Goal: Information Seeking & Learning: Learn about a topic

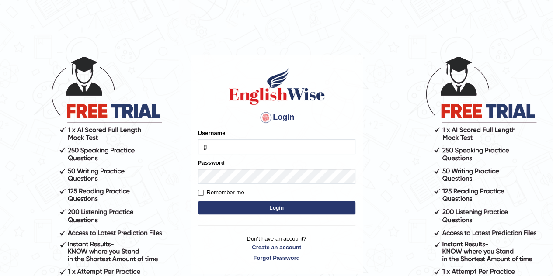
type input "Gabriel_05"
click at [253, 204] on button "Login" at bounding box center [276, 207] width 157 height 13
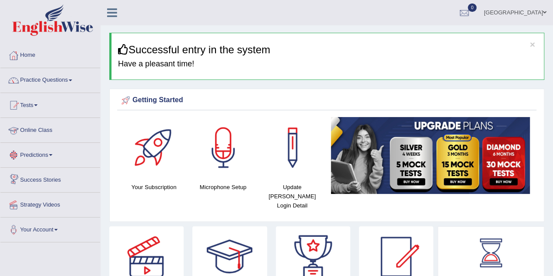
click at [36, 133] on link "Online Class" at bounding box center [50, 129] width 100 height 22
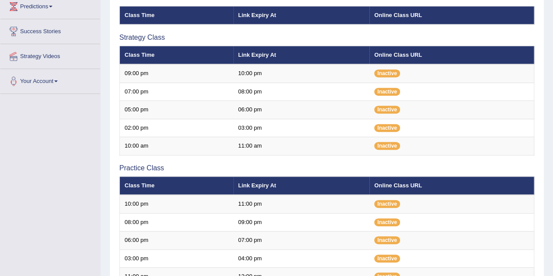
scroll to position [148, 0]
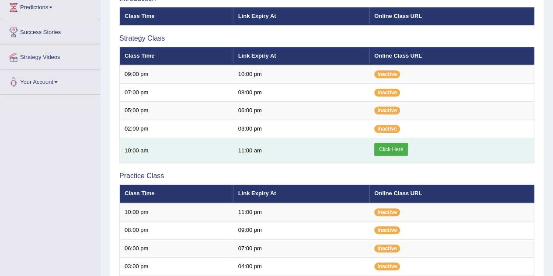
click at [383, 152] on link "Click Here" at bounding box center [391, 149] width 34 height 13
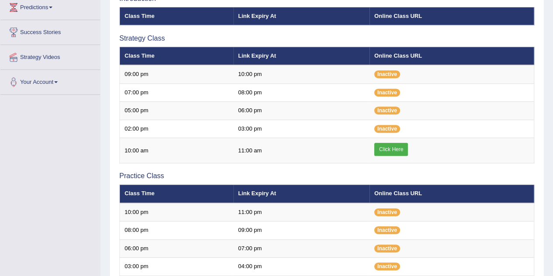
scroll to position [148, 0]
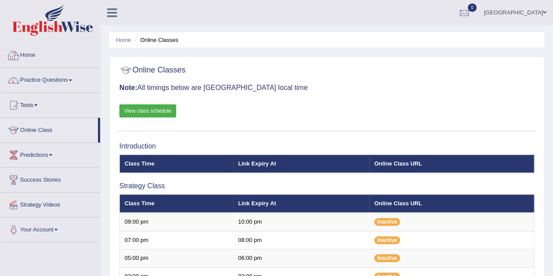
click at [46, 58] on link "Home" at bounding box center [50, 54] width 100 height 22
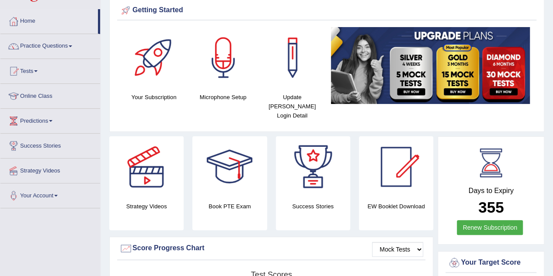
scroll to position [34, 0]
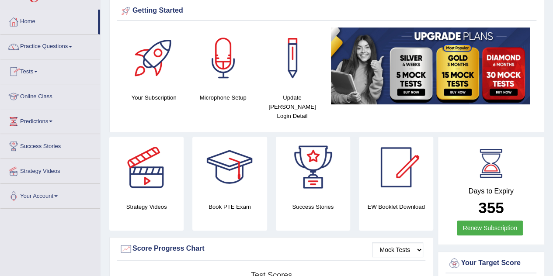
click at [31, 94] on link "Online Class" at bounding box center [50, 95] width 100 height 22
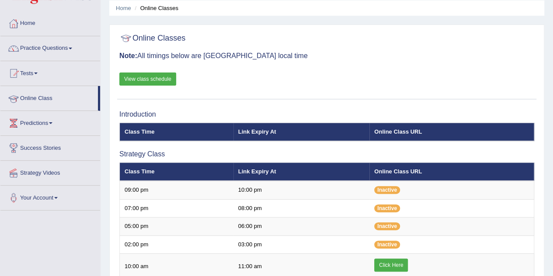
scroll to position [31, 0]
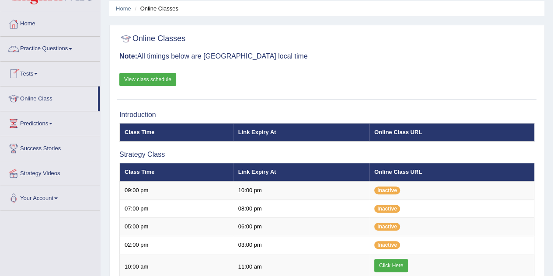
click at [41, 55] on link "Practice Questions" at bounding box center [50, 48] width 100 height 22
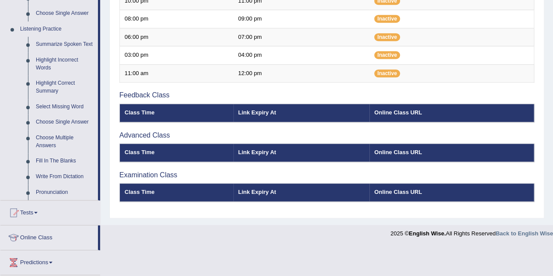
scroll to position [432, 0]
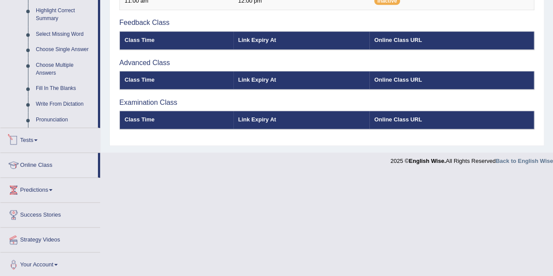
click at [34, 144] on link "Tests" at bounding box center [50, 139] width 100 height 22
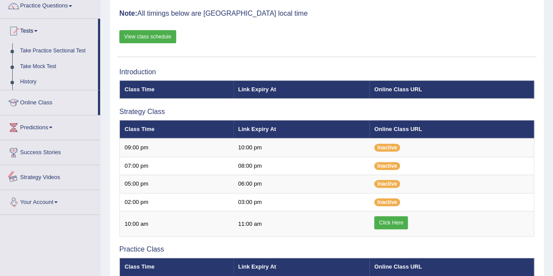
scroll to position [74, 0]
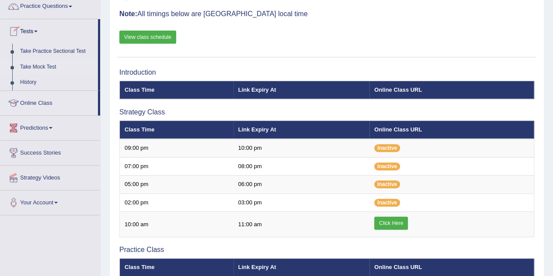
click at [41, 65] on link "Take Mock Test" at bounding box center [57, 67] width 82 height 16
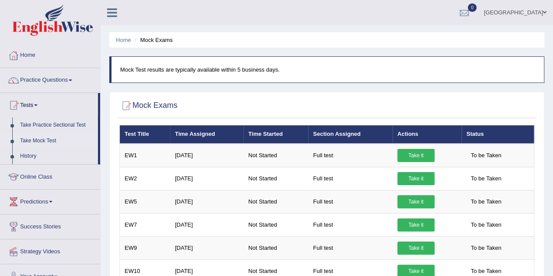
click at [36, 82] on link "Practice Questions" at bounding box center [50, 79] width 100 height 22
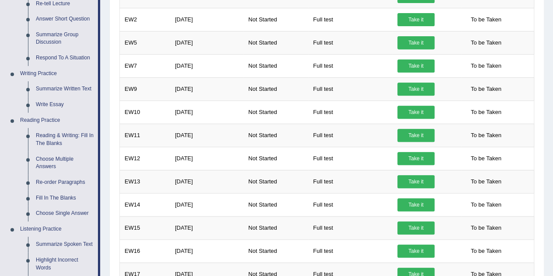
scroll to position [158, 0]
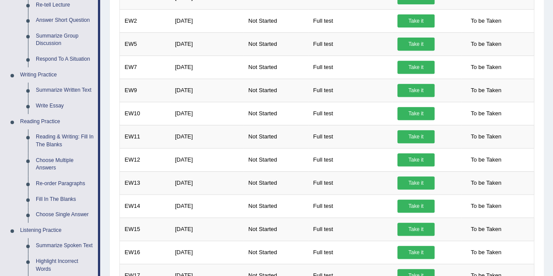
click at [60, 89] on link "Summarize Written Text" at bounding box center [65, 91] width 66 height 16
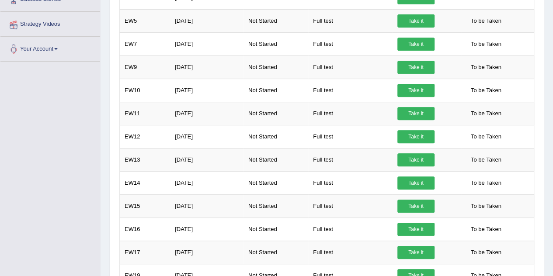
scroll to position [223, 0]
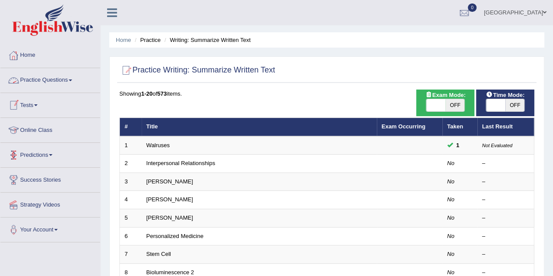
click at [43, 123] on link "Online Class" at bounding box center [50, 129] width 100 height 22
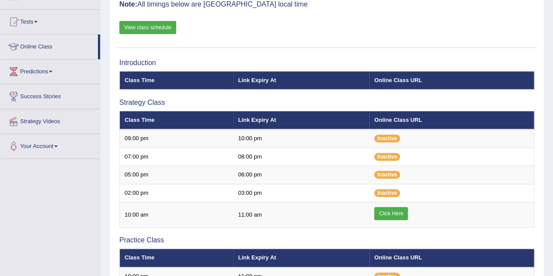
scroll to position [84, 0]
